Goal: Navigation & Orientation: Find specific page/section

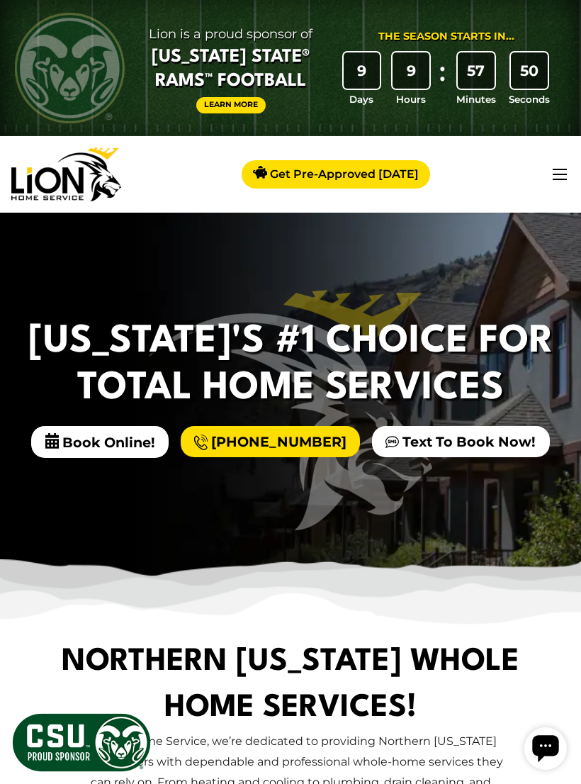
click at [556, 173] on button "button" at bounding box center [560, 174] width 14 height 11
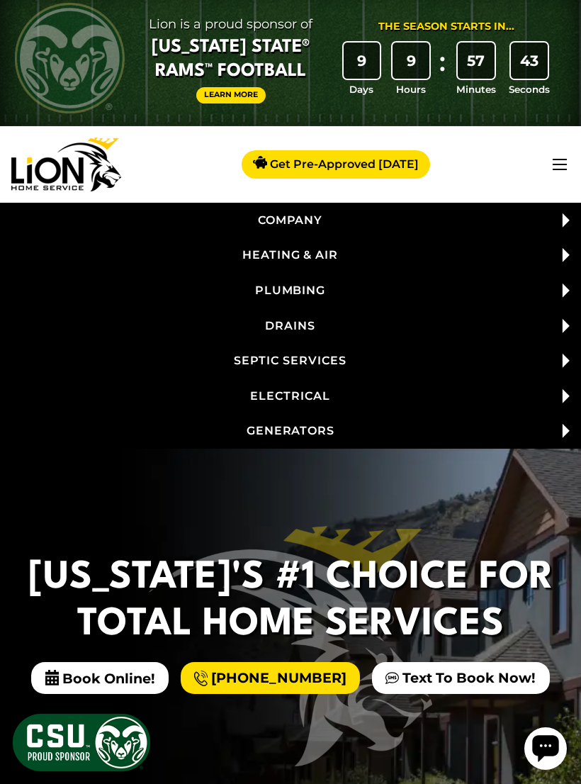
scroll to position [6, 0]
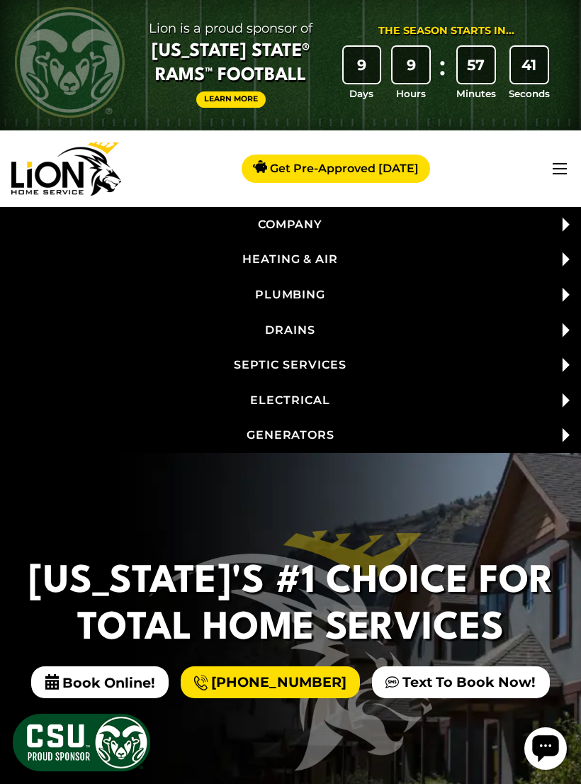
click at [312, 227] on link "Company" at bounding box center [290, 224] width 581 height 35
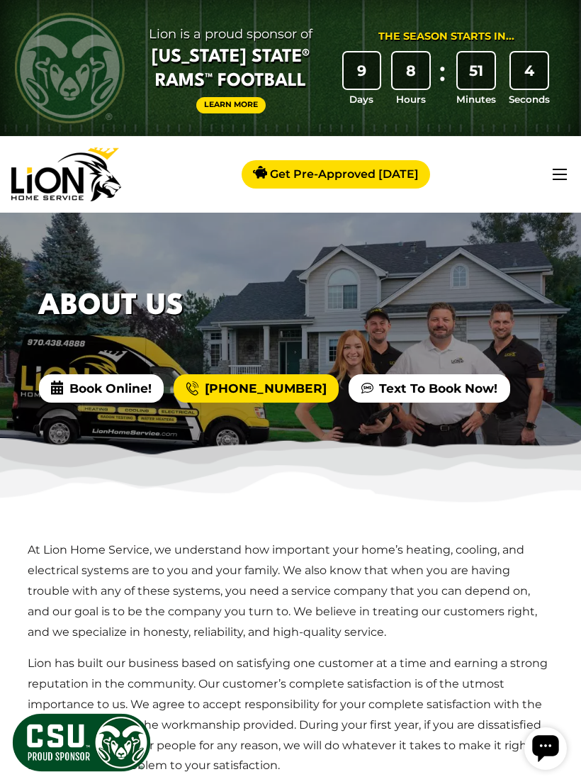
click at [562, 177] on button "button" at bounding box center [560, 174] width 14 height 11
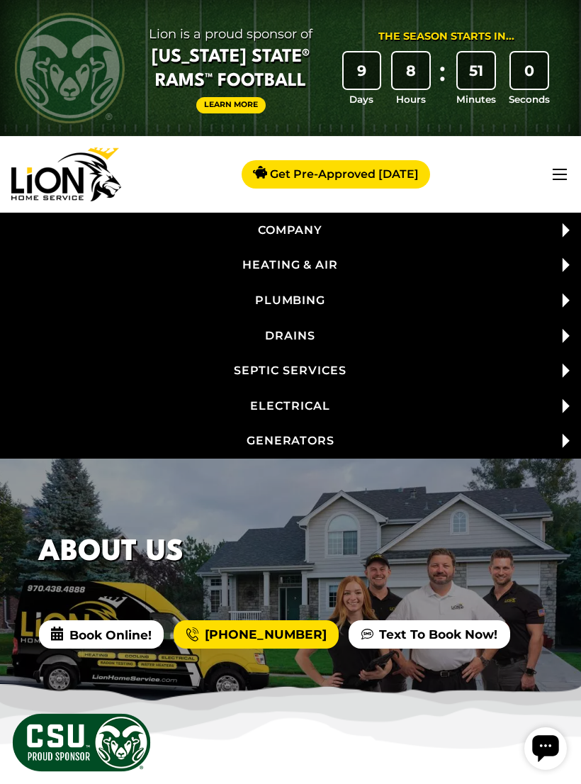
click at [556, 269] on span at bounding box center [565, 266] width 35 height 30
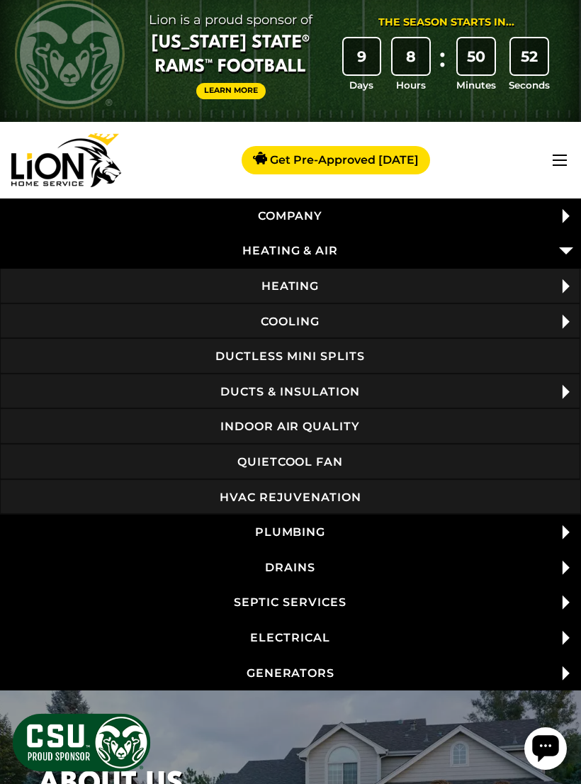
scroll to position [13, 3]
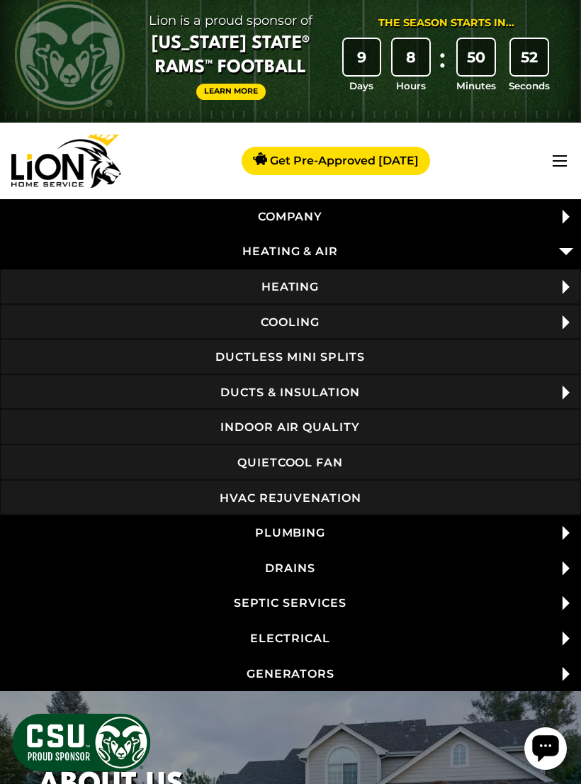
click at [565, 217] on span at bounding box center [565, 217] width 35 height 30
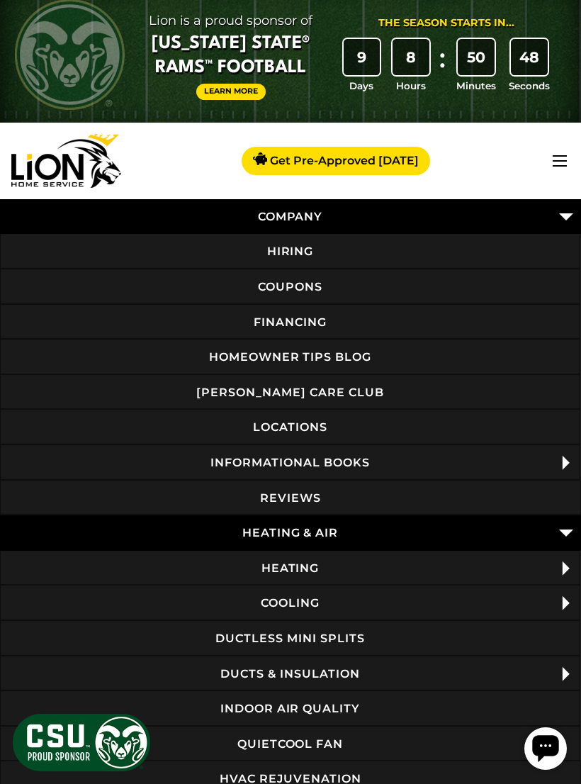
click at [355, 389] on link "[PERSON_NAME] Care Club" at bounding box center [290, 392] width 581 height 35
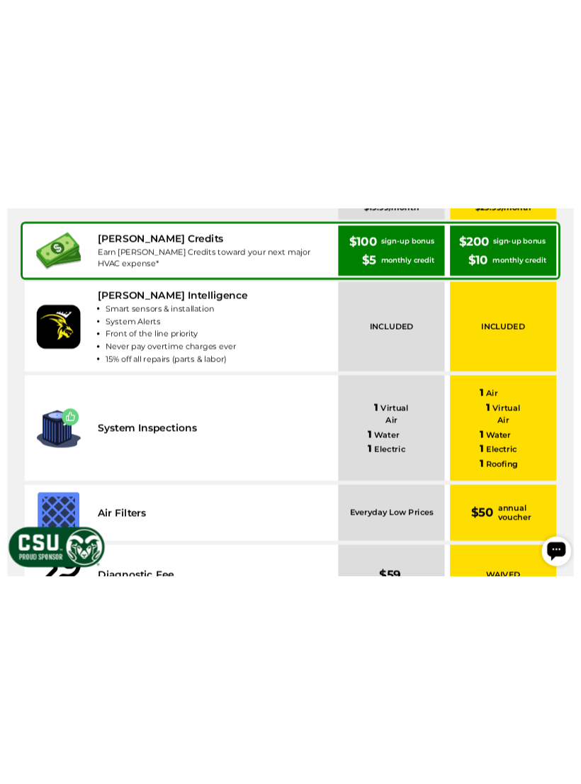
scroll to position [939, 0]
